Goal: Task Accomplishment & Management: Manage account settings

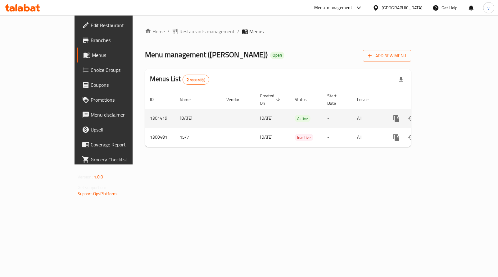
click at [445, 115] on icon "enhanced table" at bounding box center [441, 118] width 7 height 7
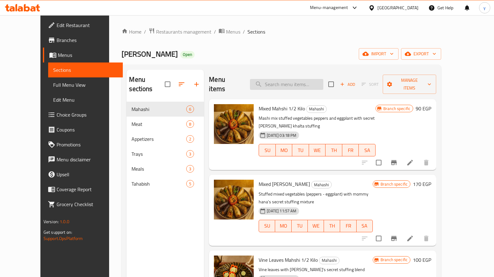
click at [292, 80] on input "search" at bounding box center [286, 84] width 73 height 11
paste input "سمبوسك ( لحمة ، جبنة)"
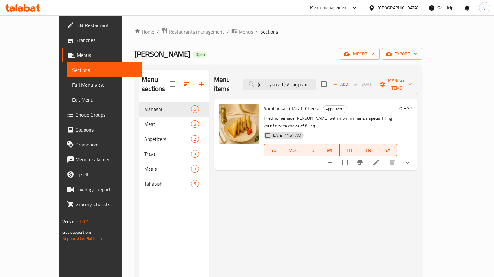
type input "سمبوسك ( لحمة ، جبنة)"
click at [385, 157] on li at bounding box center [375, 162] width 17 height 11
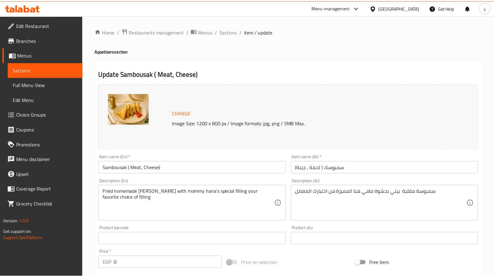
scroll to position [185, 0]
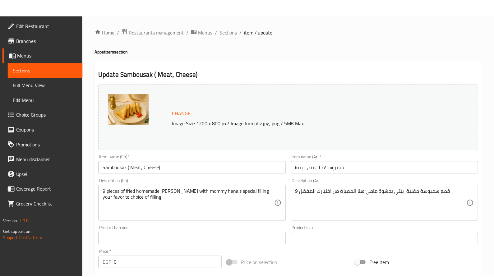
scroll to position [203, 0]
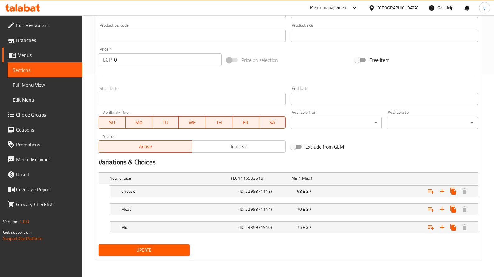
click at [21, 8] on icon at bounding box center [20, 8] width 5 height 5
